Goal: Task Accomplishment & Management: Manage account settings

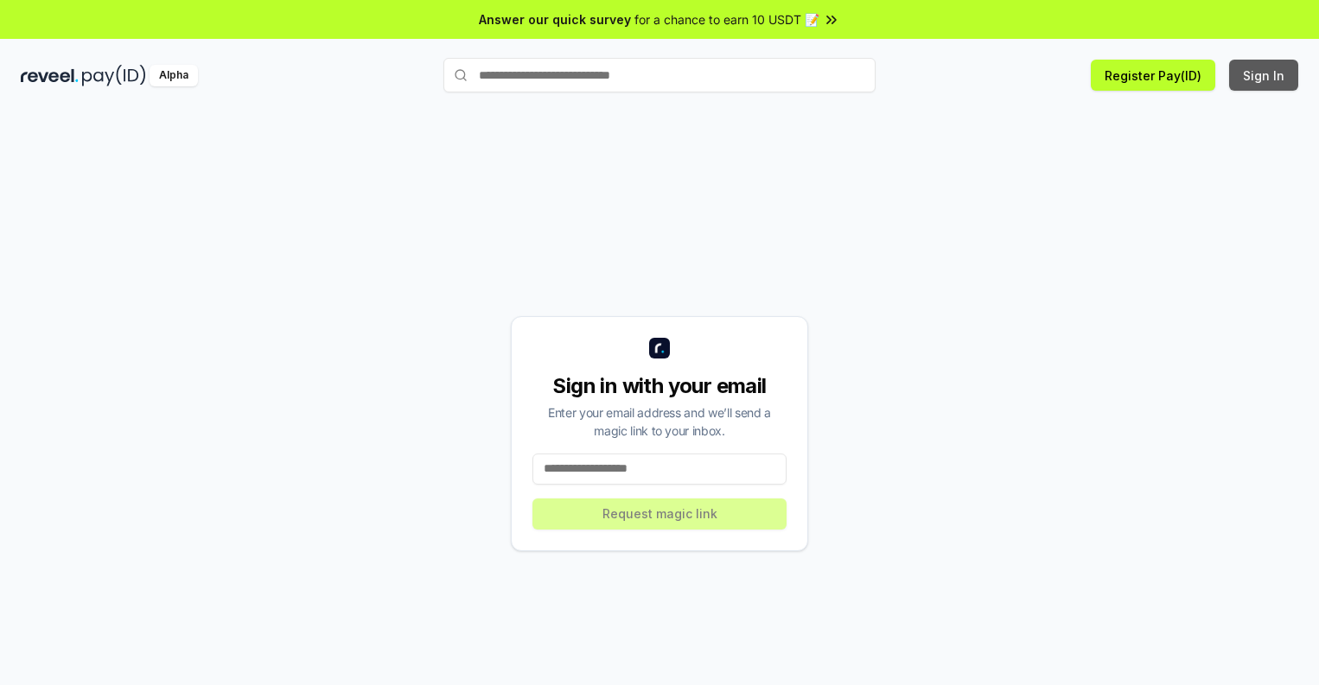
click at [1265, 75] on button "Sign In" at bounding box center [1263, 75] width 69 height 31
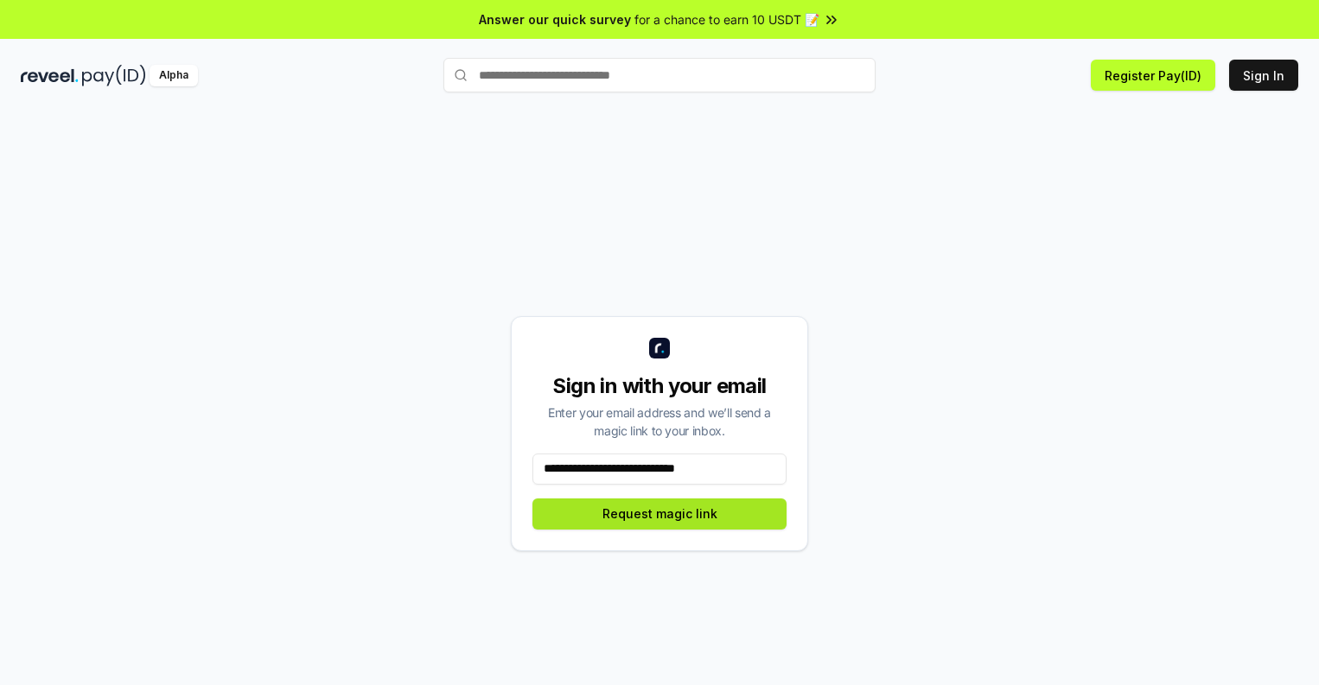
type input "**********"
click at [660, 513] on button "Request magic link" at bounding box center [659, 514] width 254 height 31
